Goal: Find contact information: Find contact information

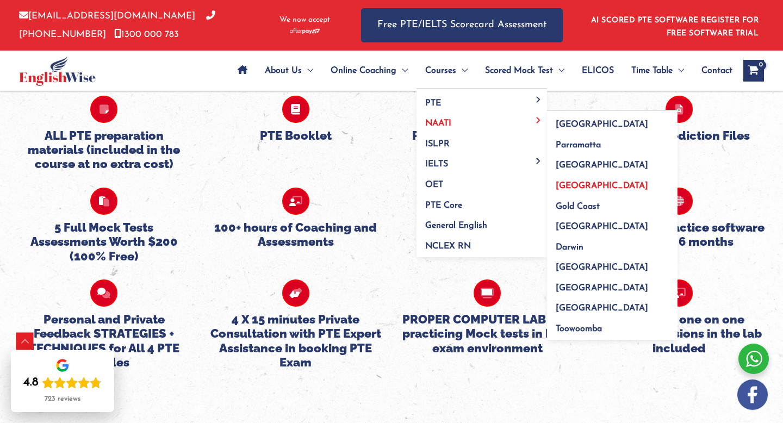
scroll to position [2858, 0]
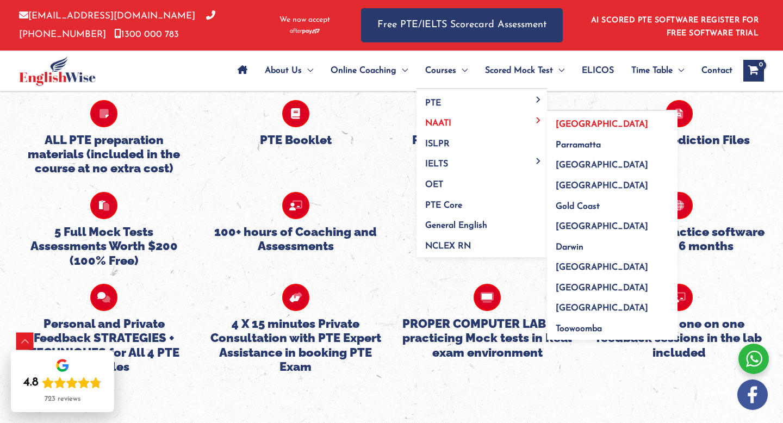
click at [579, 123] on span "[GEOGRAPHIC_DATA]" at bounding box center [601, 124] width 92 height 9
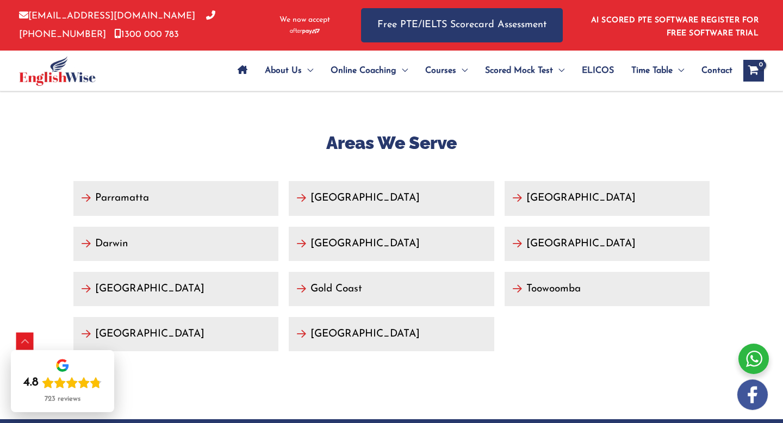
scroll to position [4206, 0]
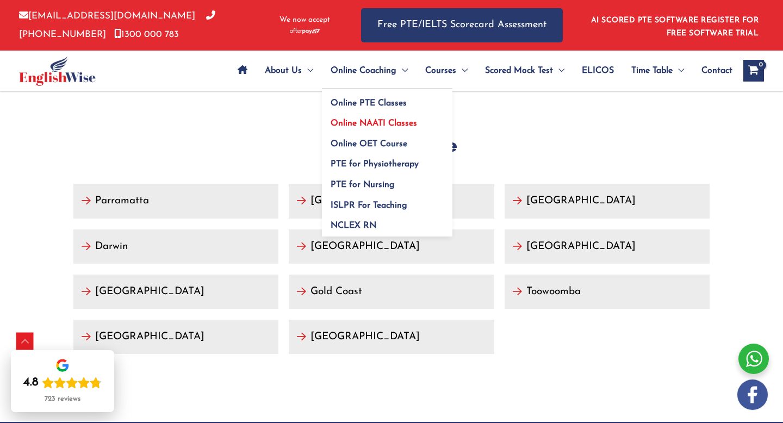
click at [372, 124] on span "Online NAATI Classes" at bounding box center [373, 123] width 86 height 9
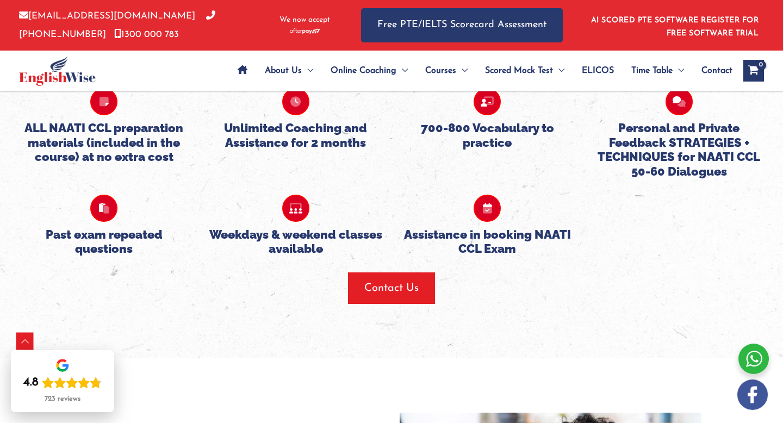
scroll to position [1100, 0]
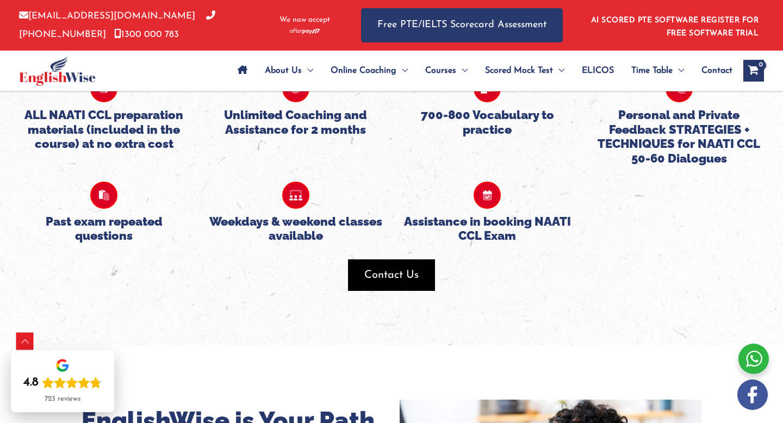
click at [422, 271] on span "button" at bounding box center [391, 275] width 87 height 32
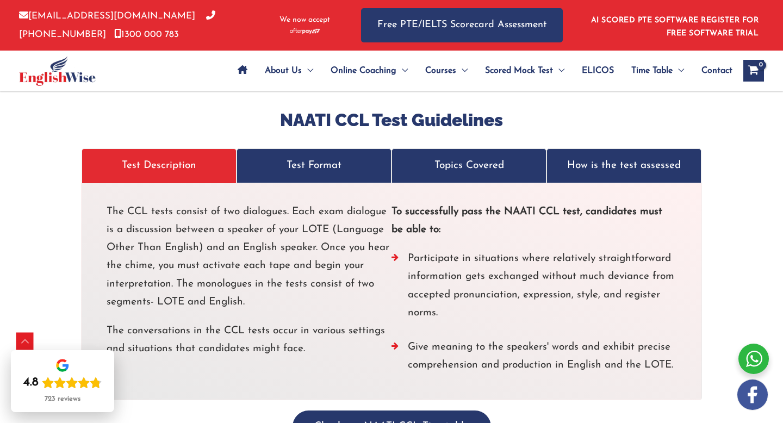
scroll to position [2132, 0]
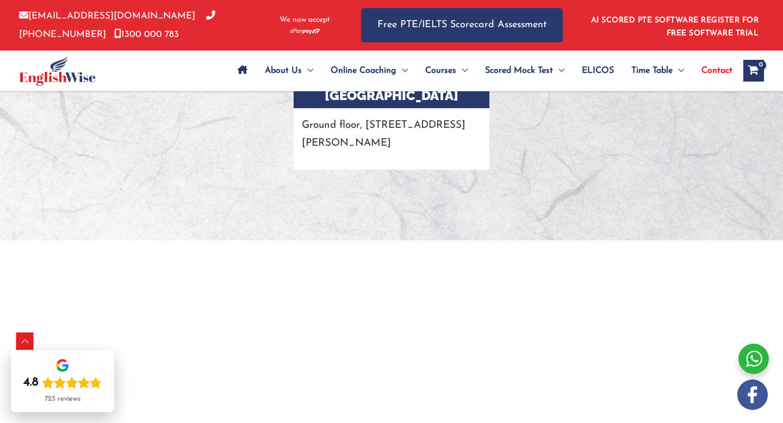
scroll to position [1950, 0]
